Goal: Information Seeking & Learning: Learn about a topic

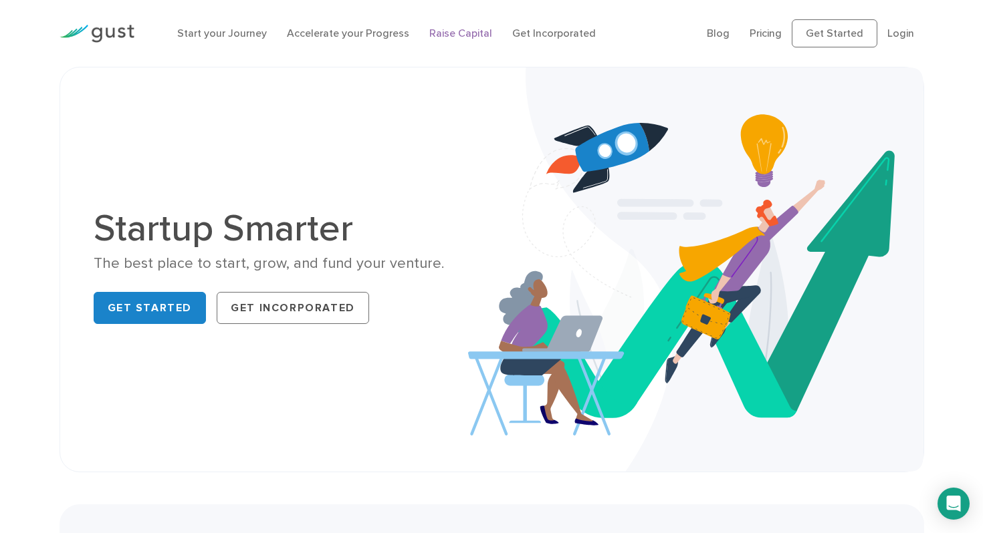
click at [450, 32] on link "Raise Capital" at bounding box center [460, 33] width 63 height 13
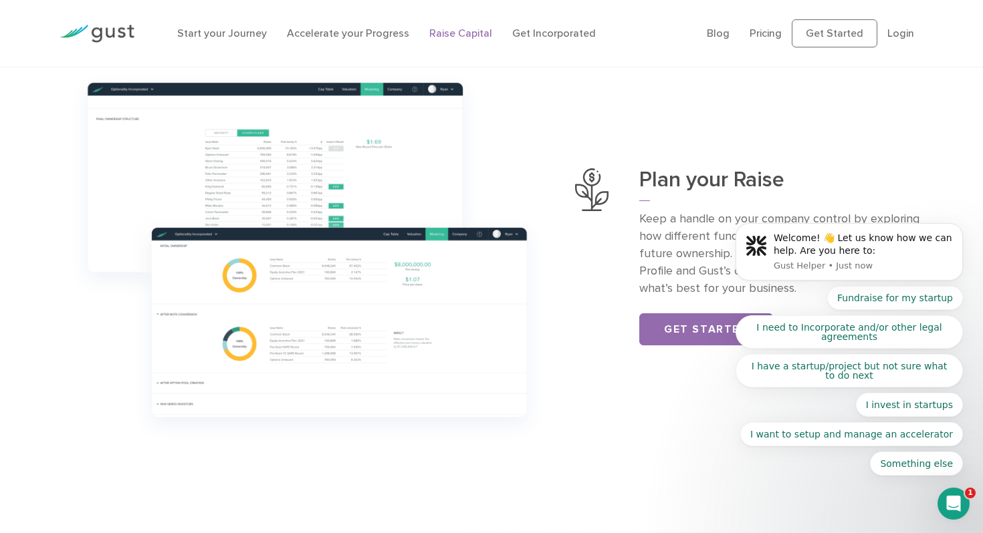
scroll to position [326, 0]
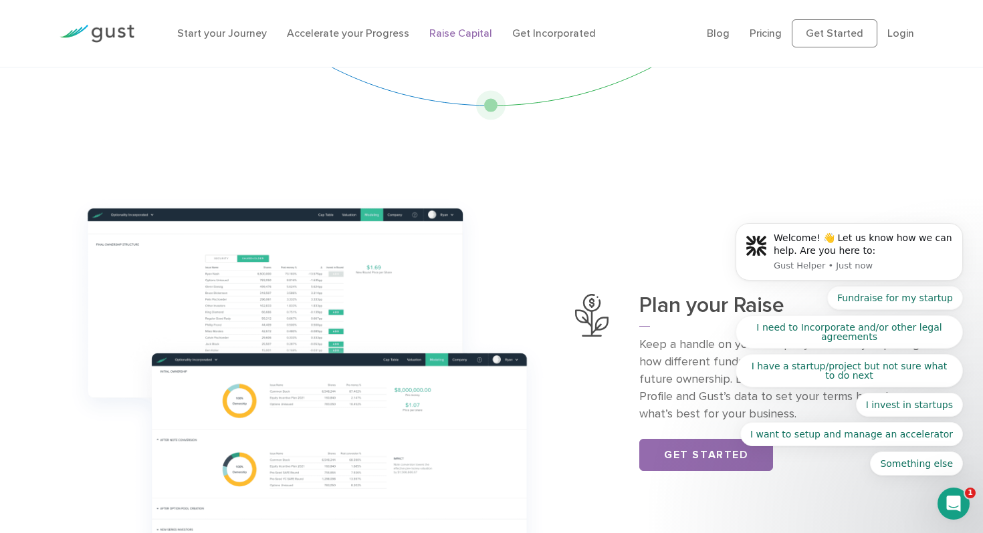
click at [342, 39] on li "Accelerate your Progress" at bounding box center [348, 33] width 122 height 16
click at [340, 34] on link "Accelerate your Progress" at bounding box center [348, 33] width 122 height 13
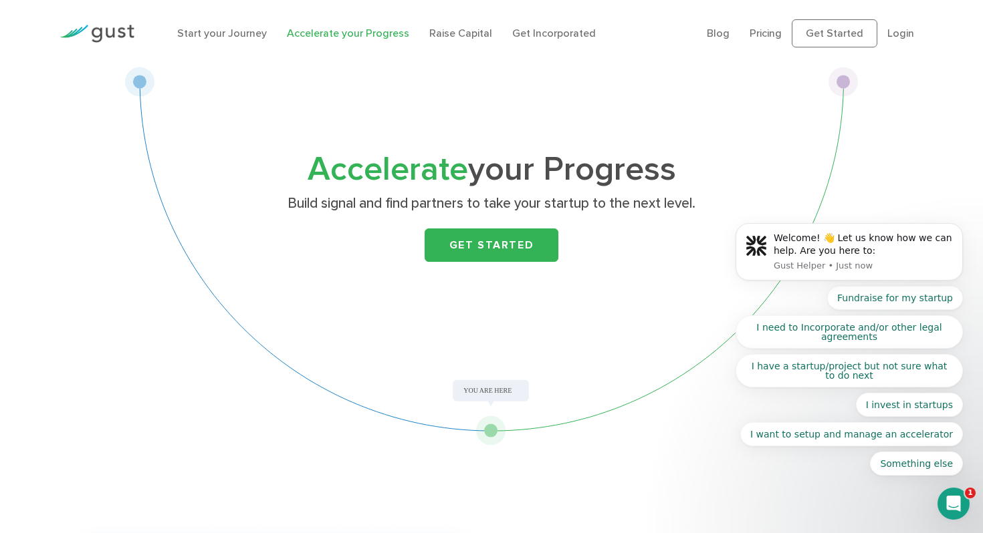
click at [759, 30] on body "Welcome! 👋 Let us know how we can help. Are you here to: Gust Helper • Just now…" at bounding box center [849, 255] width 257 height 473
click at [758, 33] on body "Welcome! 👋 Let us know how we can help. Are you here to: Gust Helper • Just now…" at bounding box center [849, 255] width 257 height 473
click at [763, 36] on body "Welcome! 👋 Let us know how we can help. Are you here to: Gust Helper • Just now…" at bounding box center [849, 255] width 257 height 473
click at [753, 31] on body "Welcome! 👋 Let us know how we can help. Are you here to: Gust Helper • Just now…" at bounding box center [849, 255] width 257 height 473
click at [119, 31] on img at bounding box center [96, 34] width 75 height 18
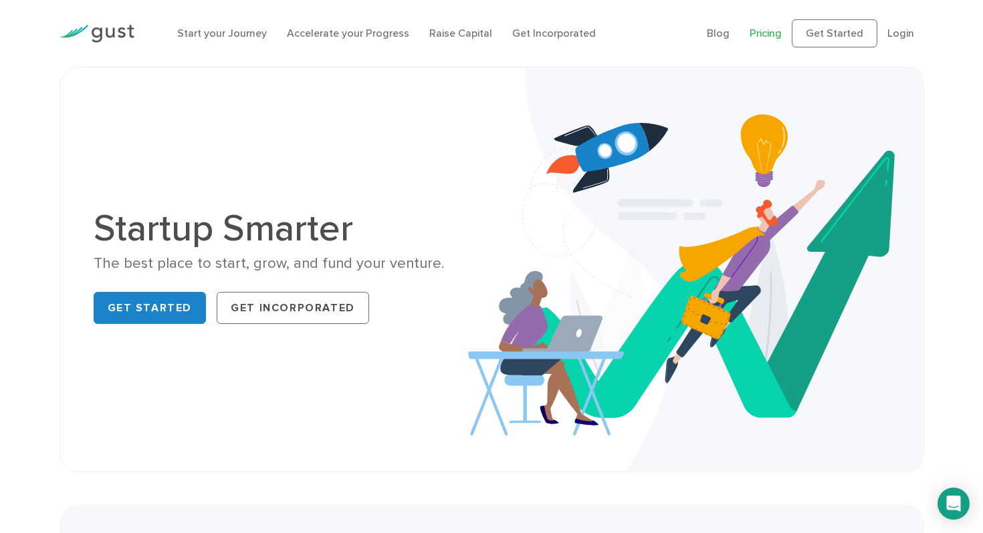
click at [777, 36] on link "Pricing" at bounding box center [765, 33] width 32 height 13
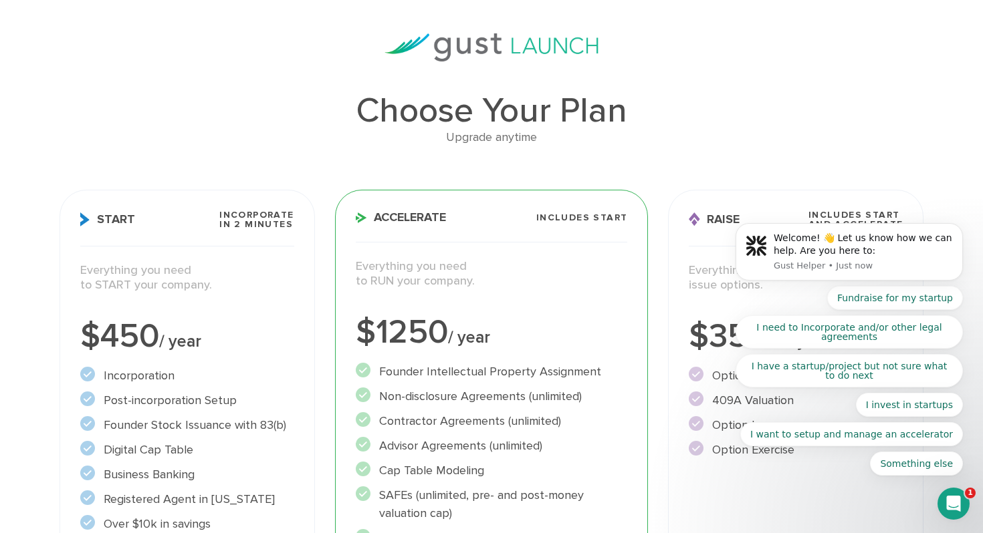
scroll to position [68, 0]
